Goal: Task Accomplishment & Management: Manage account settings

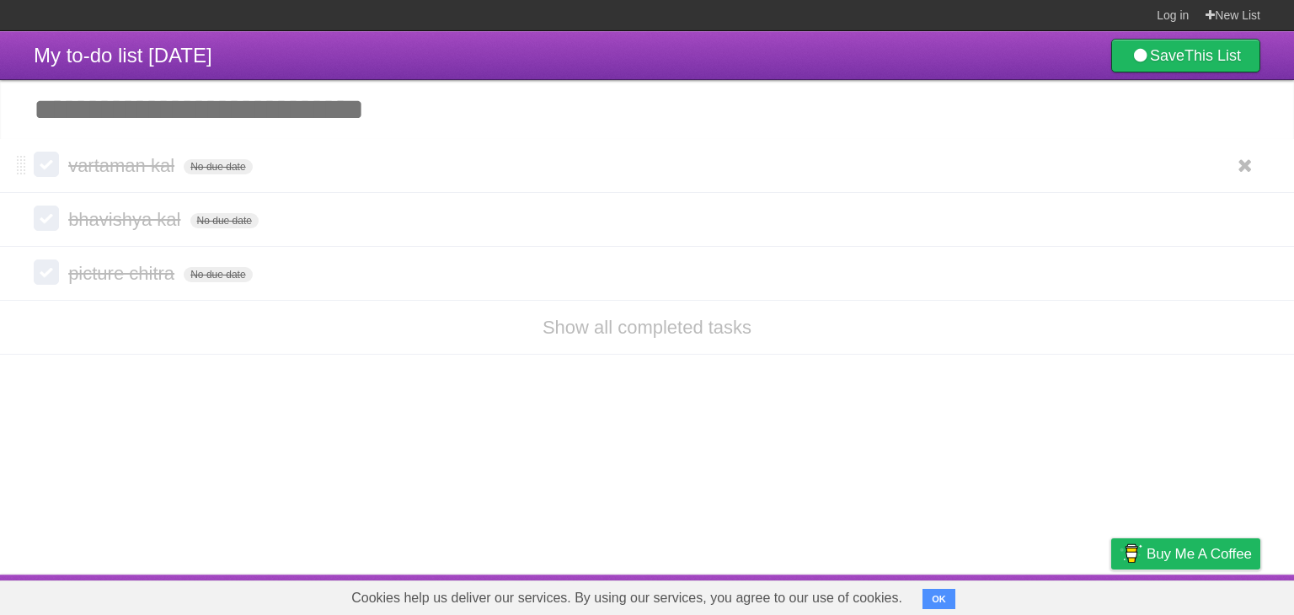
click at [47, 153] on label at bounding box center [46, 164] width 25 height 25
click at [53, 207] on label at bounding box center [46, 218] width 25 height 25
click at [53, 250] on li "picture chitra No due date White Red Blue Green Purple Orange" at bounding box center [647, 273] width 1294 height 55
click at [44, 264] on label at bounding box center [46, 271] width 25 height 25
drag, startPoint x: 170, startPoint y: 162, endPoint x: 43, endPoint y: 166, distance: 127.3
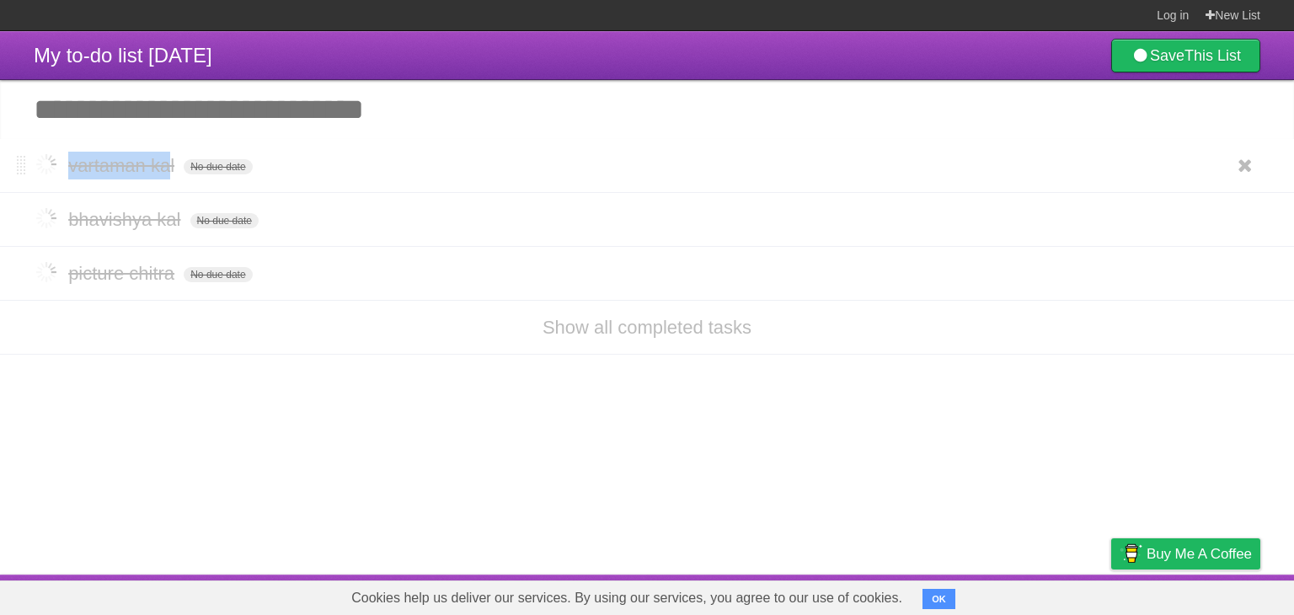
click at [43, 166] on form "vartaman kal No due date White Red Blue Green Purple Orange" at bounding box center [647, 166] width 1227 height 28
